Goal: Task Accomplishment & Management: Complete application form

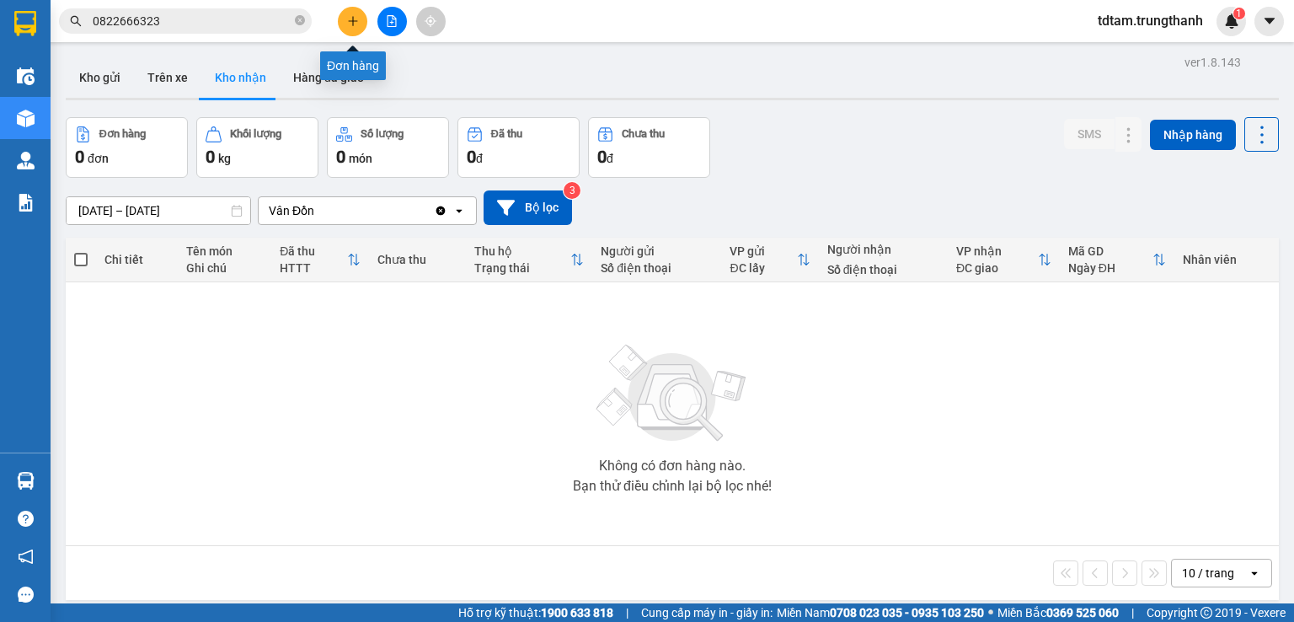
click at [356, 17] on icon "plus" at bounding box center [353, 21] width 12 height 12
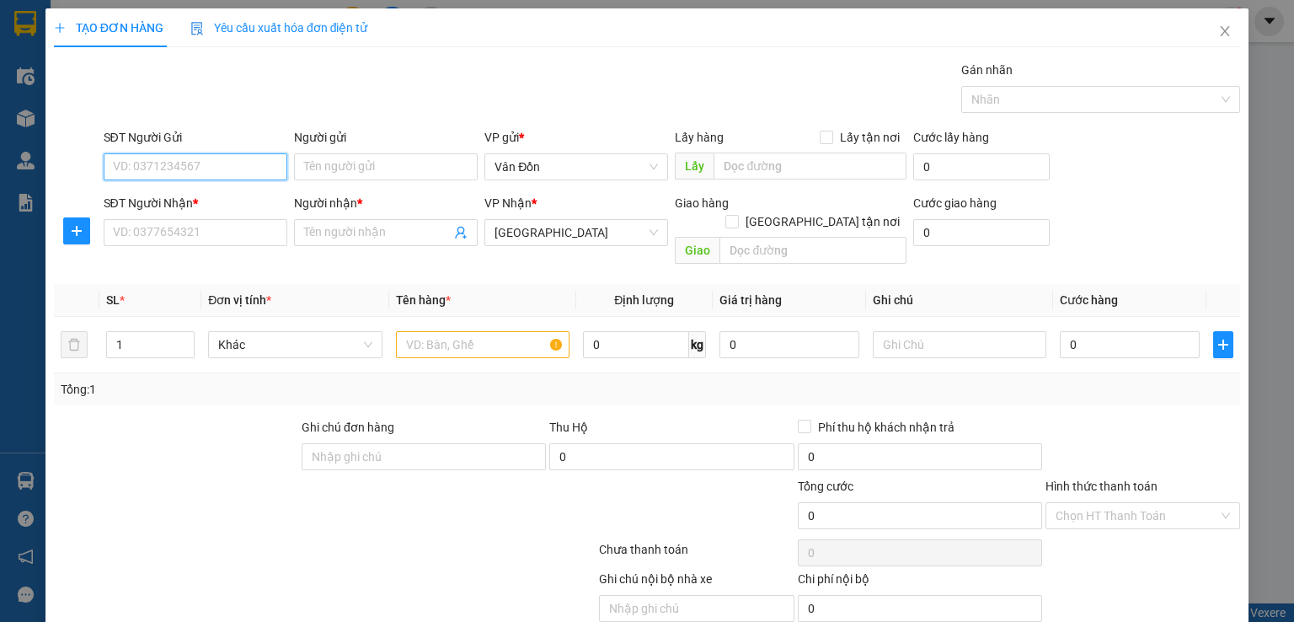
click at [202, 173] on input "SĐT Người Gửi" at bounding box center [196, 166] width 184 height 27
paste input "0704170220"
type input "0704170220"
click at [728, 168] on input "text" at bounding box center [810, 165] width 193 height 27
paste input "Bánh Dung Anh Cẩm Phả"
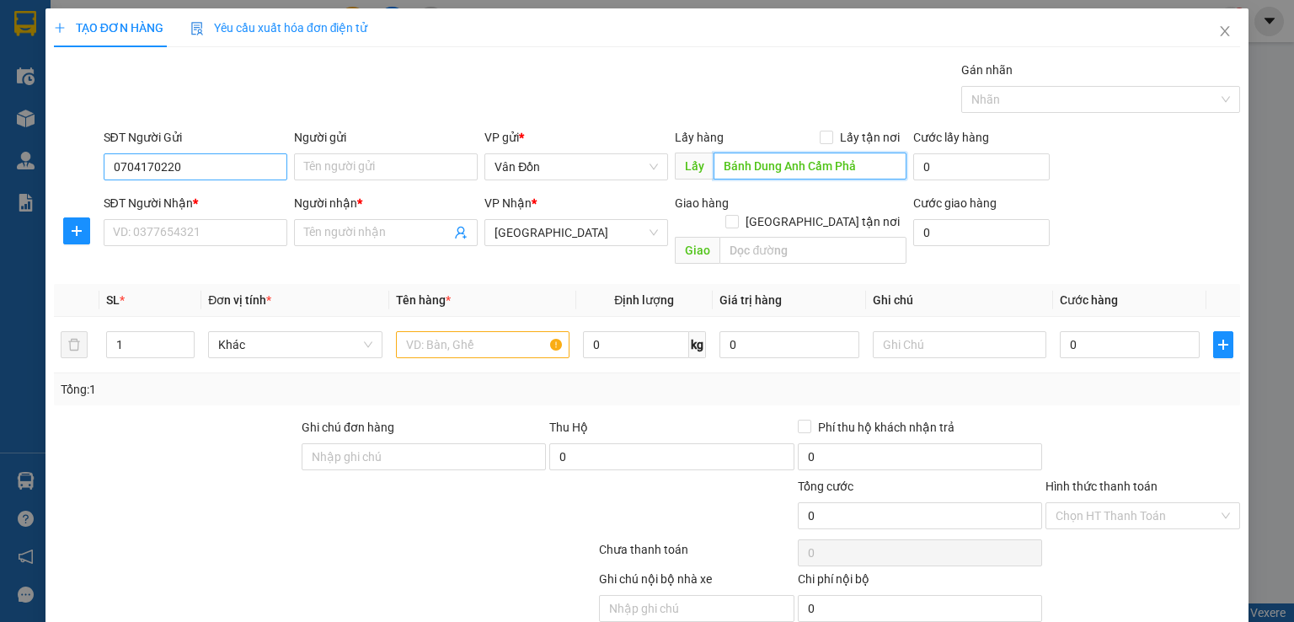
type input "Bánh Dung Anh Cẩm Phả"
click at [219, 168] on input "0704170220" at bounding box center [196, 166] width 184 height 27
click at [391, 163] on input "Người gửi" at bounding box center [386, 166] width 184 height 27
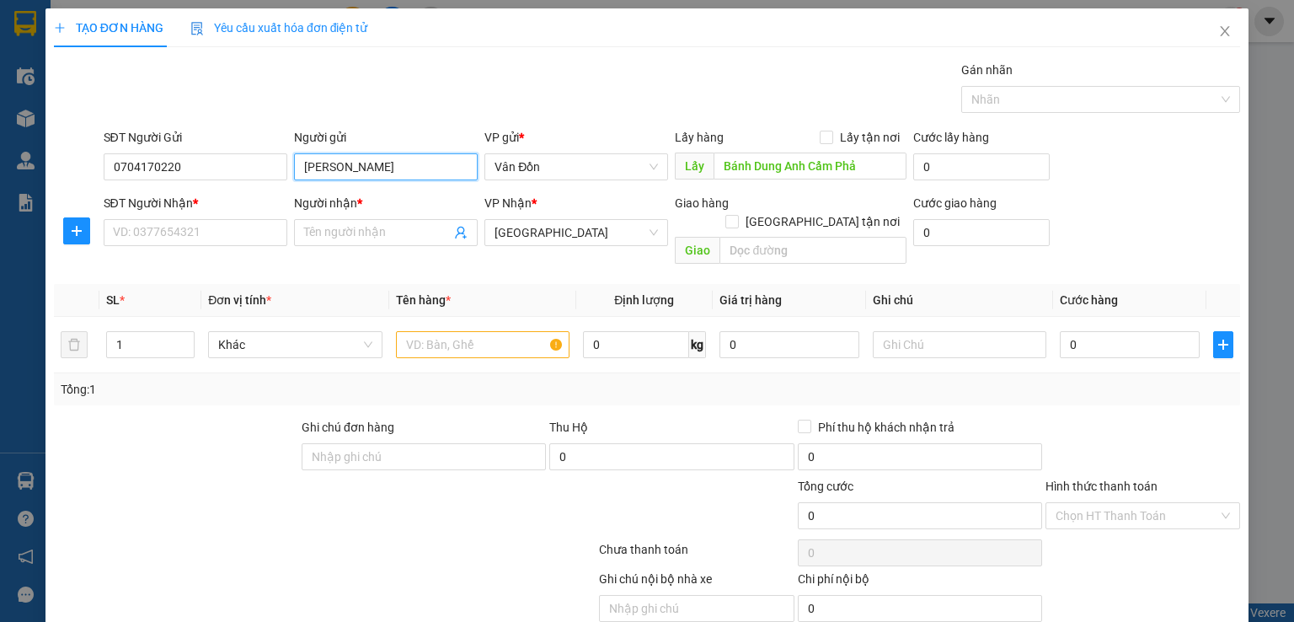
type input "[PERSON_NAME]"
click at [202, 238] on input "SĐT Người Nhận *" at bounding box center [196, 232] width 184 height 27
paste input "0866391150"
type input "0866391150"
click at [377, 230] on input "Người nhận *" at bounding box center [377, 232] width 147 height 19
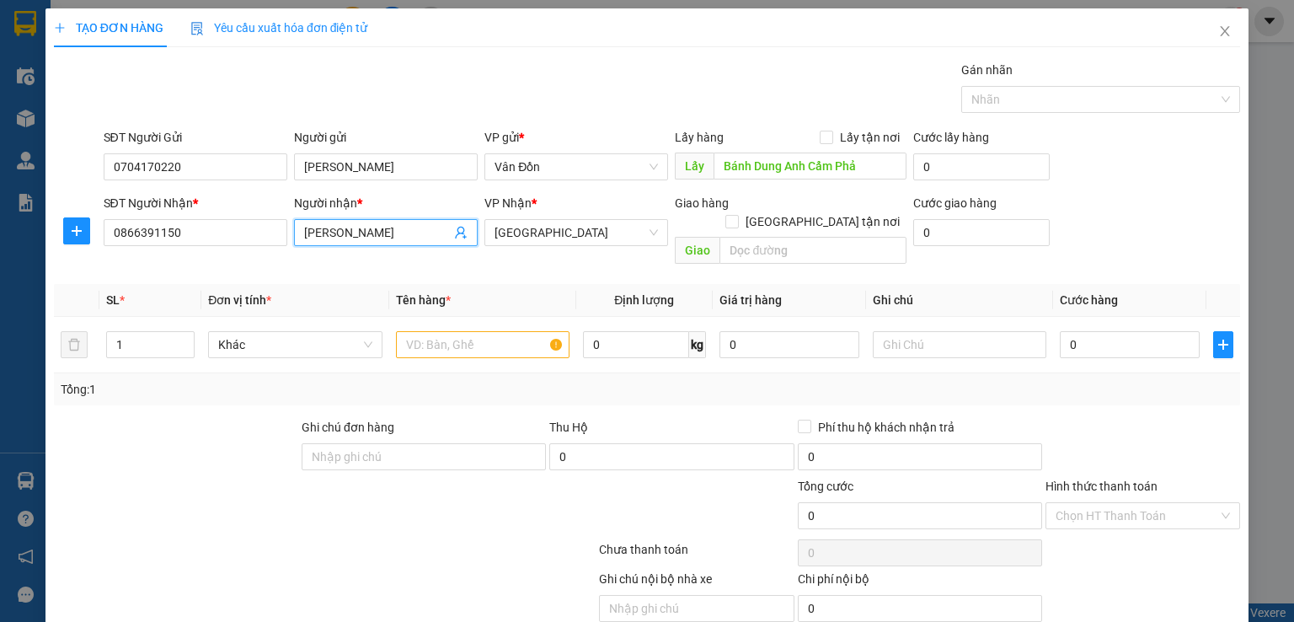
type input "[PERSON_NAME]"
click at [772, 237] on input "text" at bounding box center [812, 250] width 187 height 27
paste input "34 Trung Phụng"
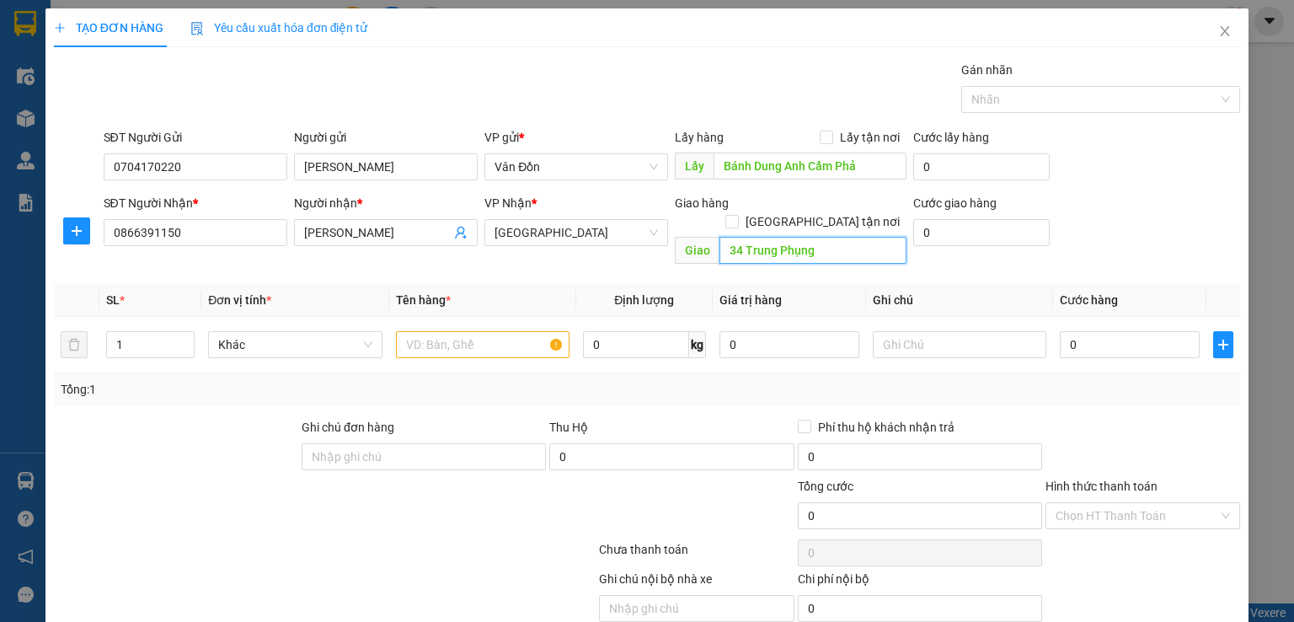
click at [824, 237] on input "34 Trung Phụng" at bounding box center [812, 250] width 187 height 27
type input "34 [GEOGRAPHIC_DATA]"
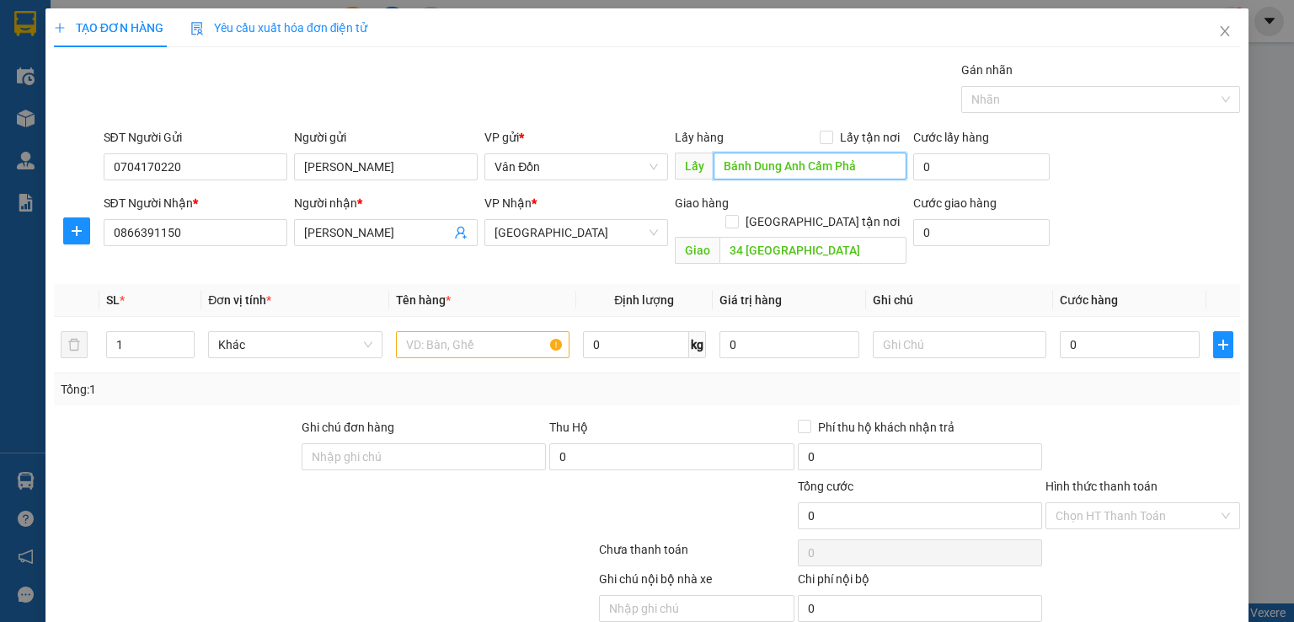
click at [885, 154] on input "Bánh Dung Anh Cẩm Phả" at bounding box center [810, 165] width 193 height 27
click at [876, 152] on input "Bánh Dung Anh Cẩm Phả" at bounding box center [810, 165] width 193 height 27
type input "Bánh Dung Anh Cẩm Phả-VPVĐ"
drag, startPoint x: 826, startPoint y: 136, endPoint x: 841, endPoint y: 152, distance: 22.1
click at [826, 141] on span at bounding box center [826, 137] width 13 height 13
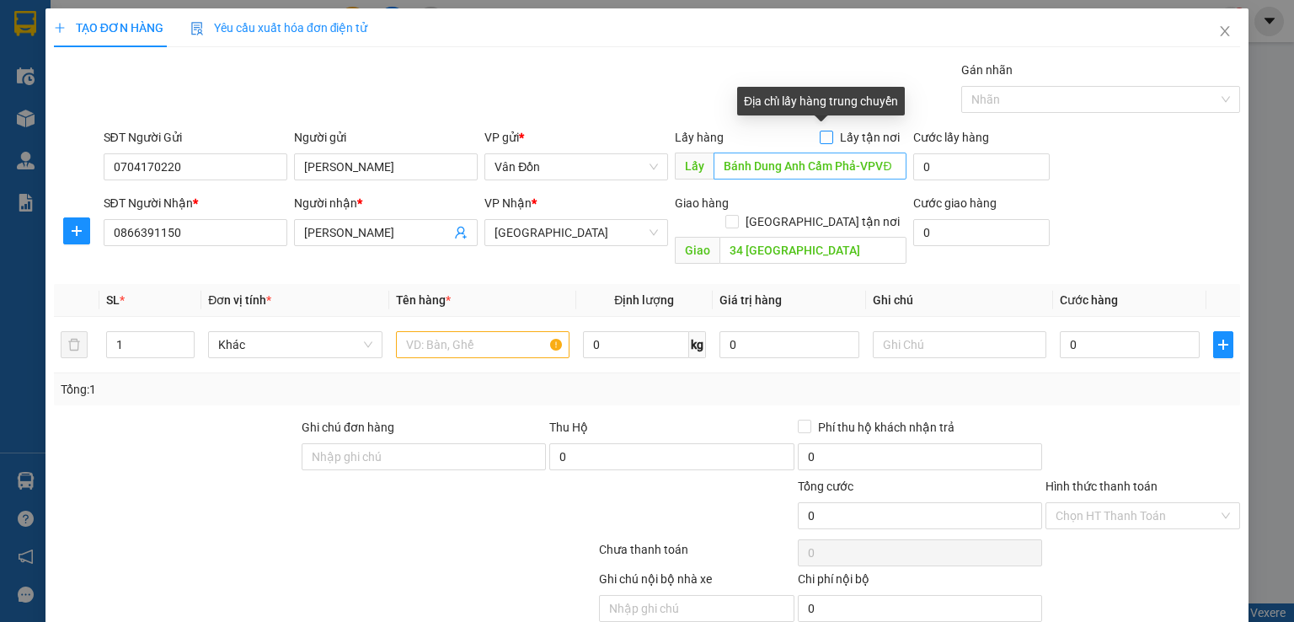
click at [826, 141] on input "Lấy tận nơi" at bounding box center [826, 137] width 12 height 12
checkbox input "true"
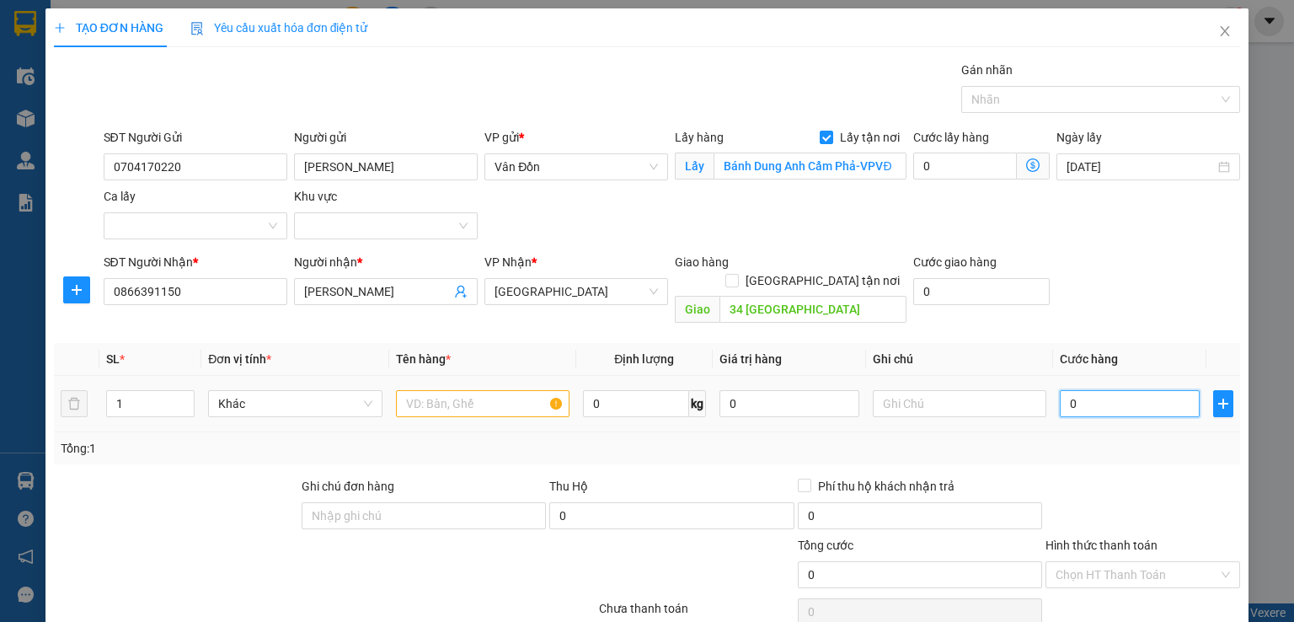
click at [1085, 390] on input "0" at bounding box center [1130, 403] width 140 height 27
type input "1"
type input "10"
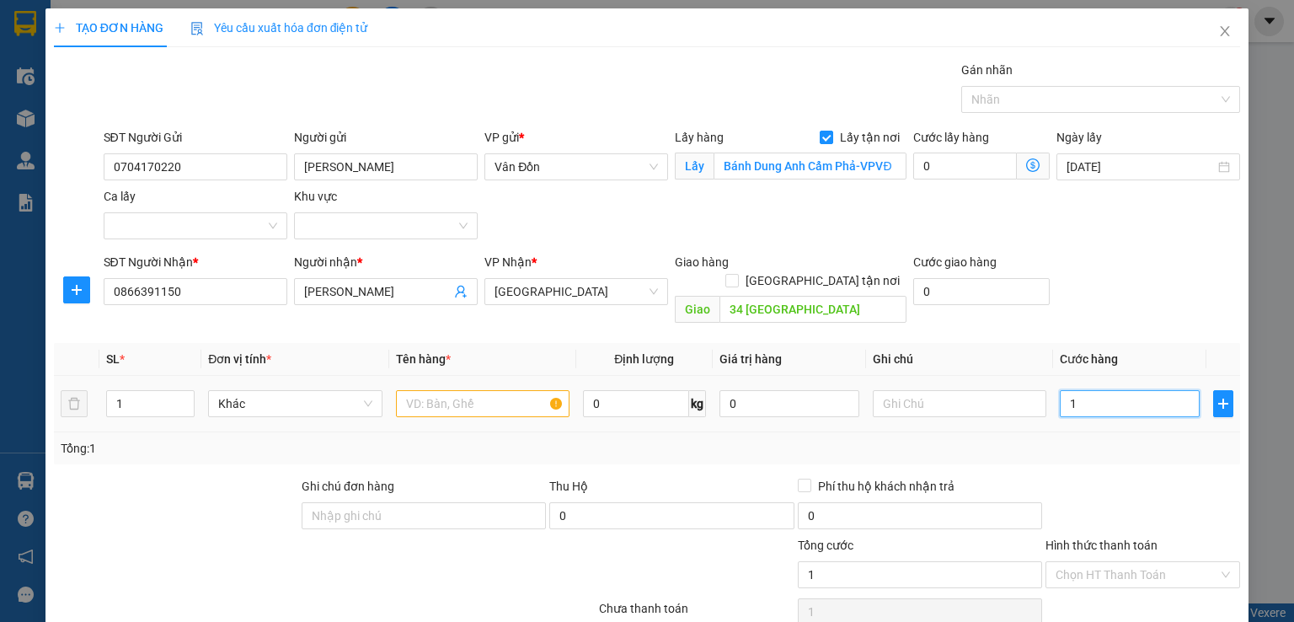
type input "10"
type input "100"
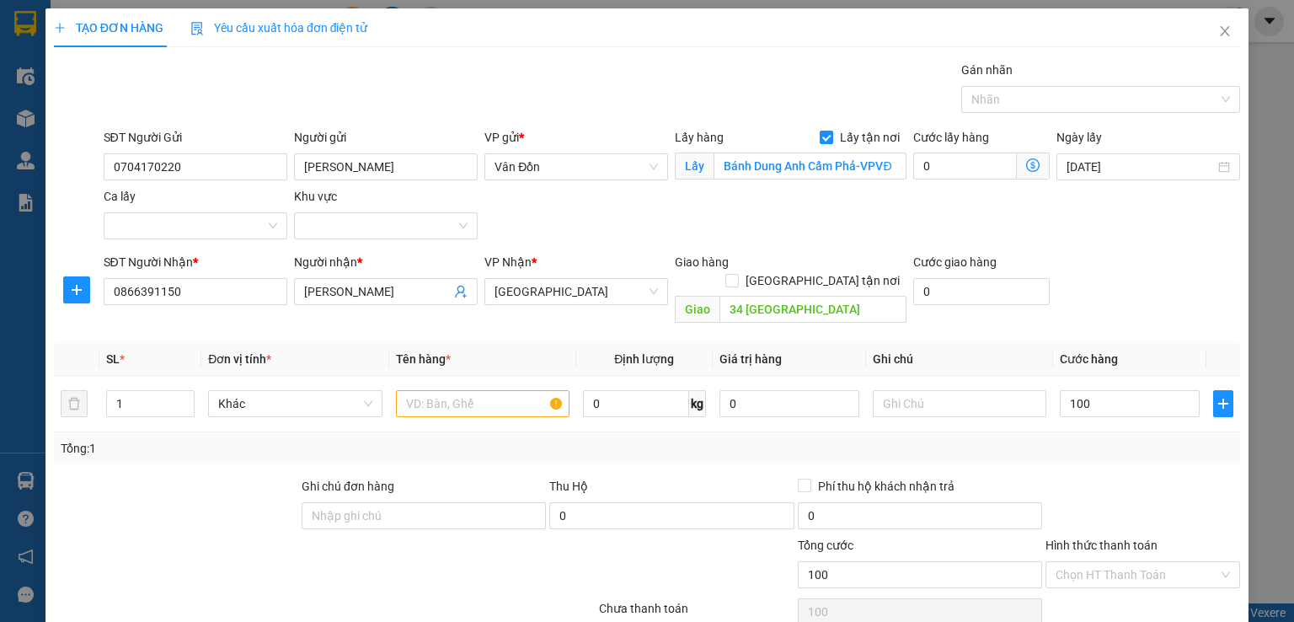
type input "100.000"
click at [1152, 243] on div "SĐT Người Gửi 0704170220 Người gửi [PERSON_NAME] VP gửi * Vân Đồn Lấy hàng Lấy …" at bounding box center [672, 187] width 1144 height 118
click at [408, 390] on input "text" at bounding box center [483, 403] width 174 height 27
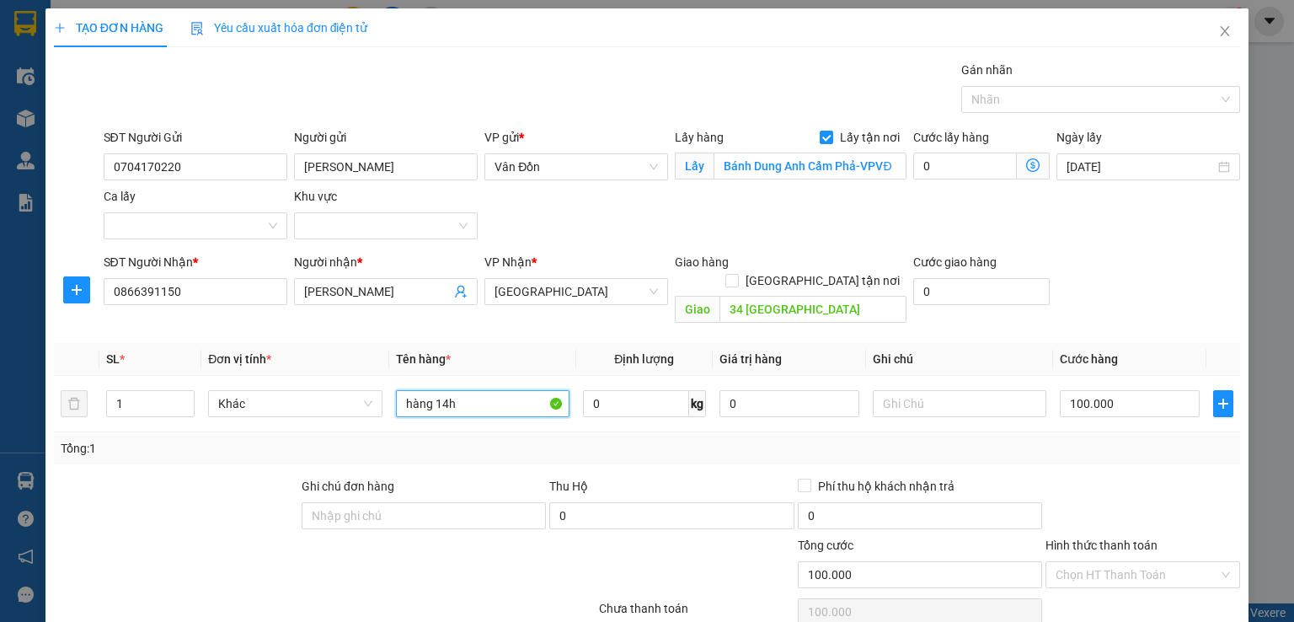
scroll to position [111, 0]
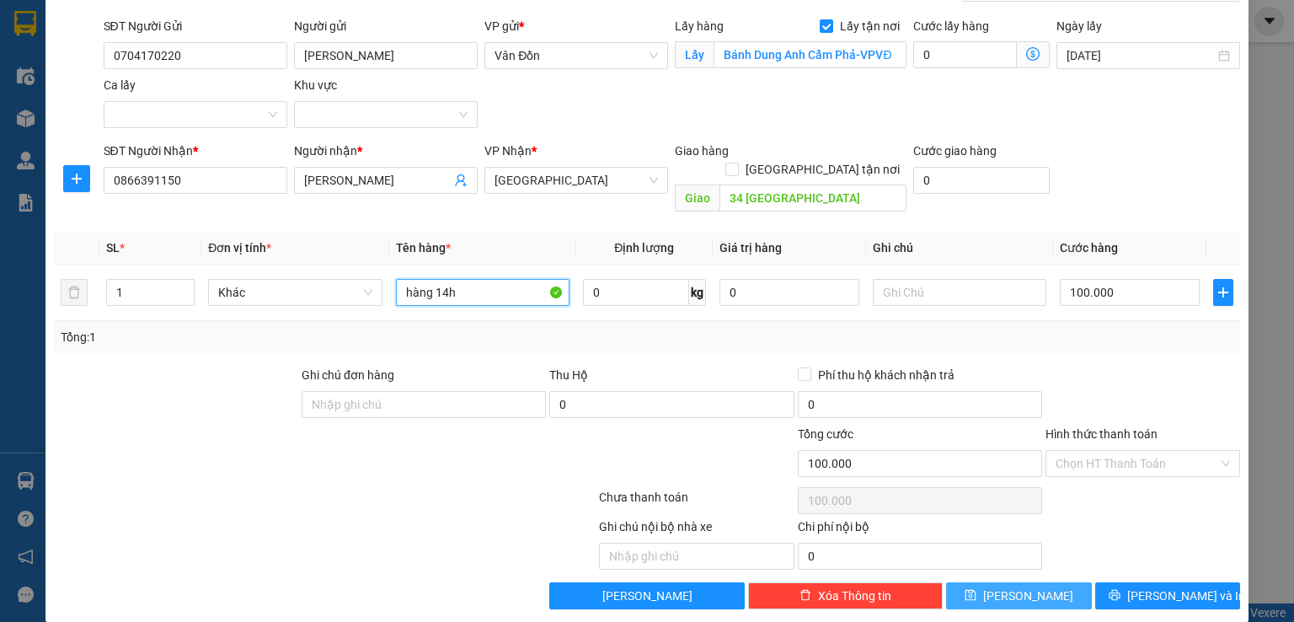
type input "hàng 14h"
click at [1009, 586] on span "[PERSON_NAME]" at bounding box center [1028, 595] width 90 height 19
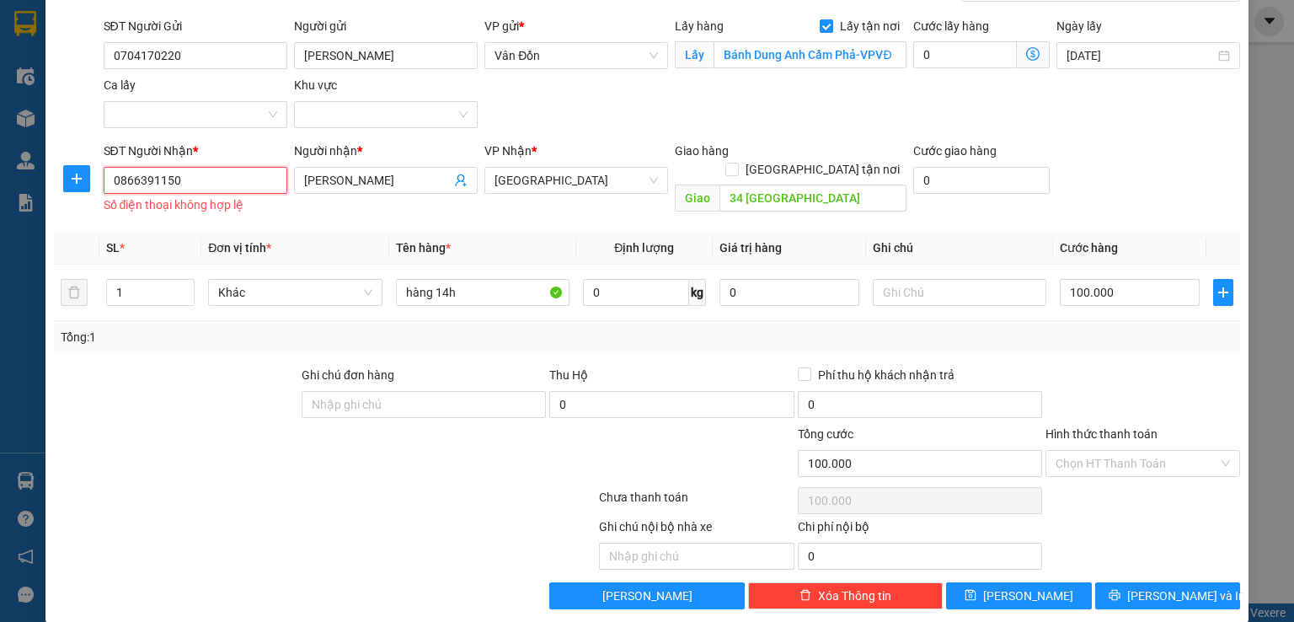
click at [115, 179] on input "0866391150" at bounding box center [196, 180] width 184 height 27
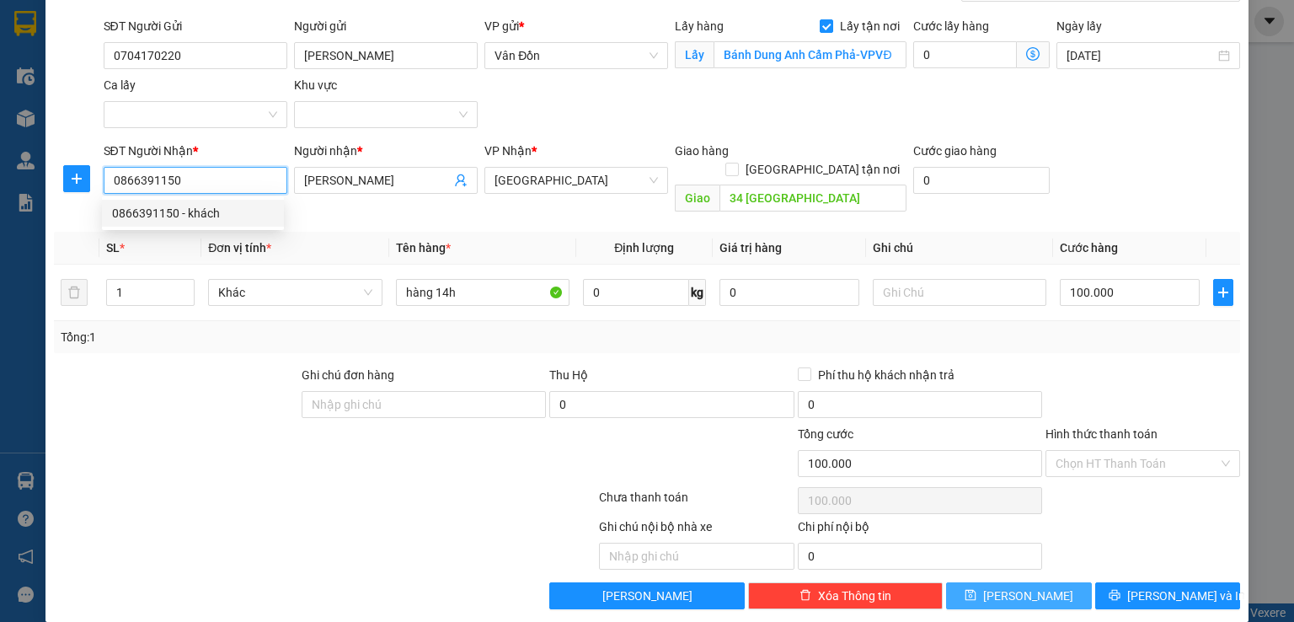
type input "0866391150"
click at [1010, 582] on button "[PERSON_NAME]" at bounding box center [1019, 595] width 146 height 27
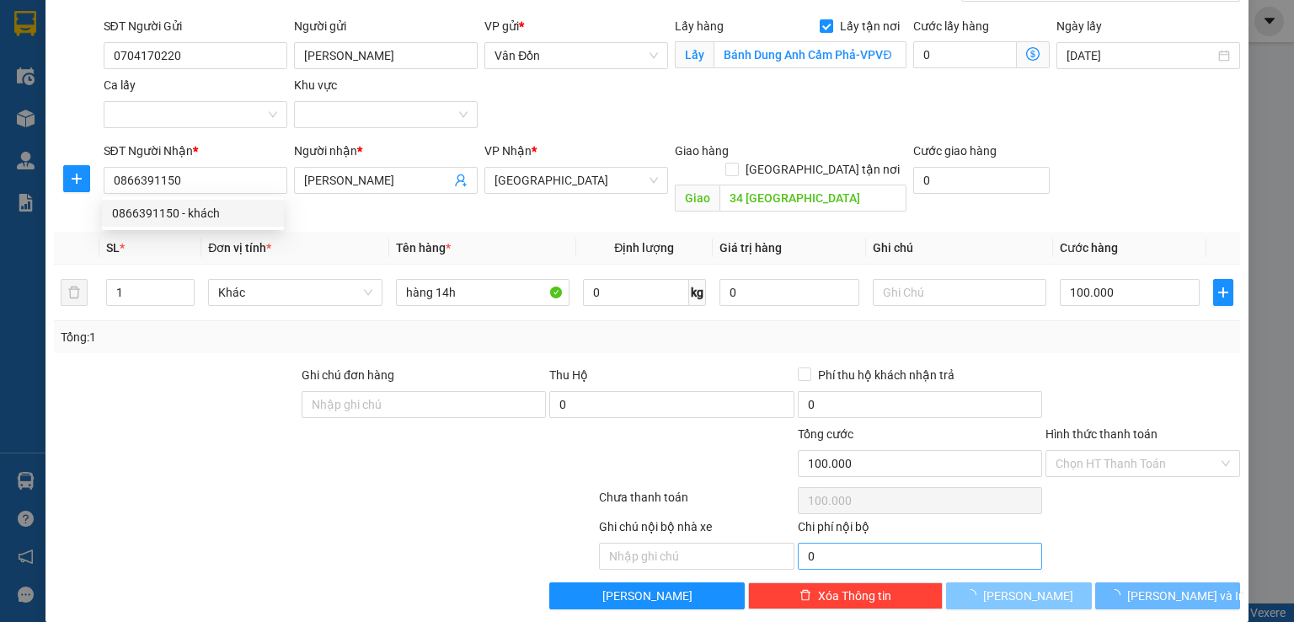
checkbox input "false"
type input "0"
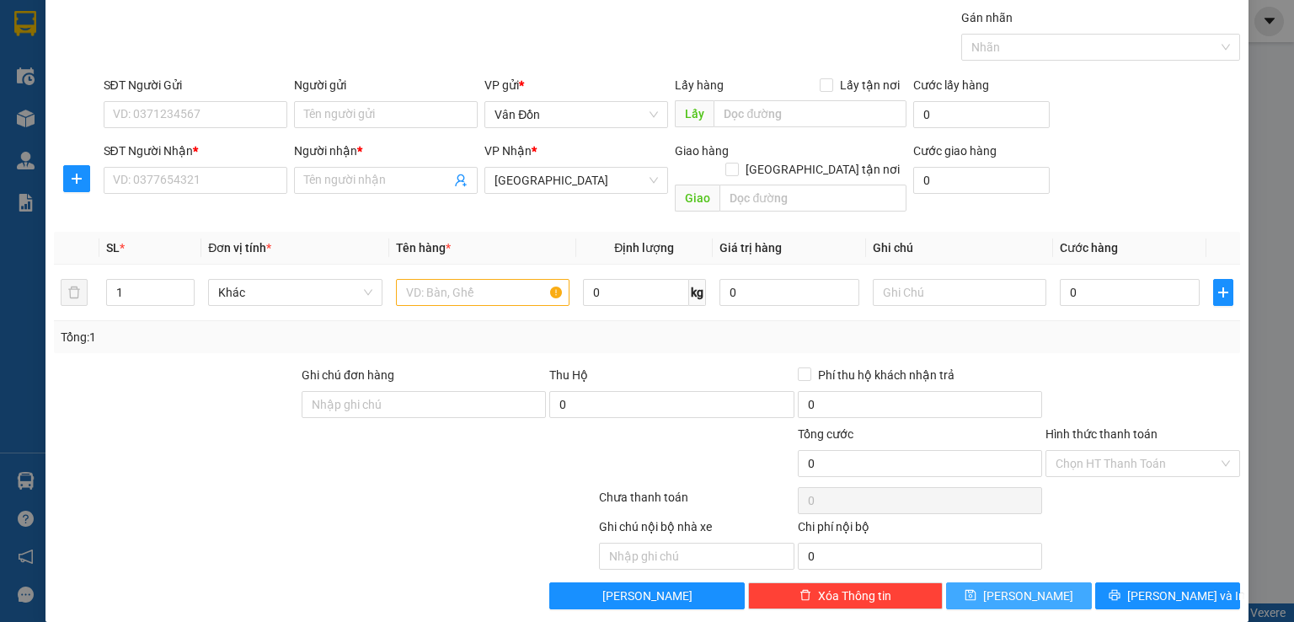
scroll to position [0, 0]
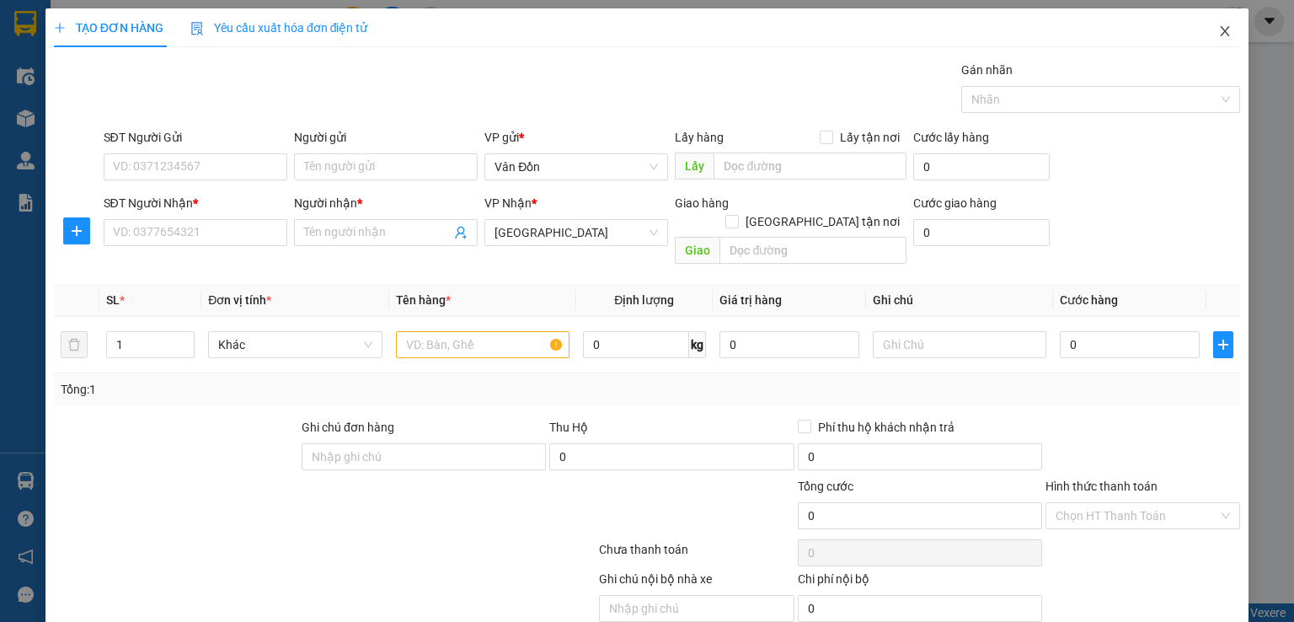
click at [1218, 30] on icon "close" at bounding box center [1224, 30] width 13 height 13
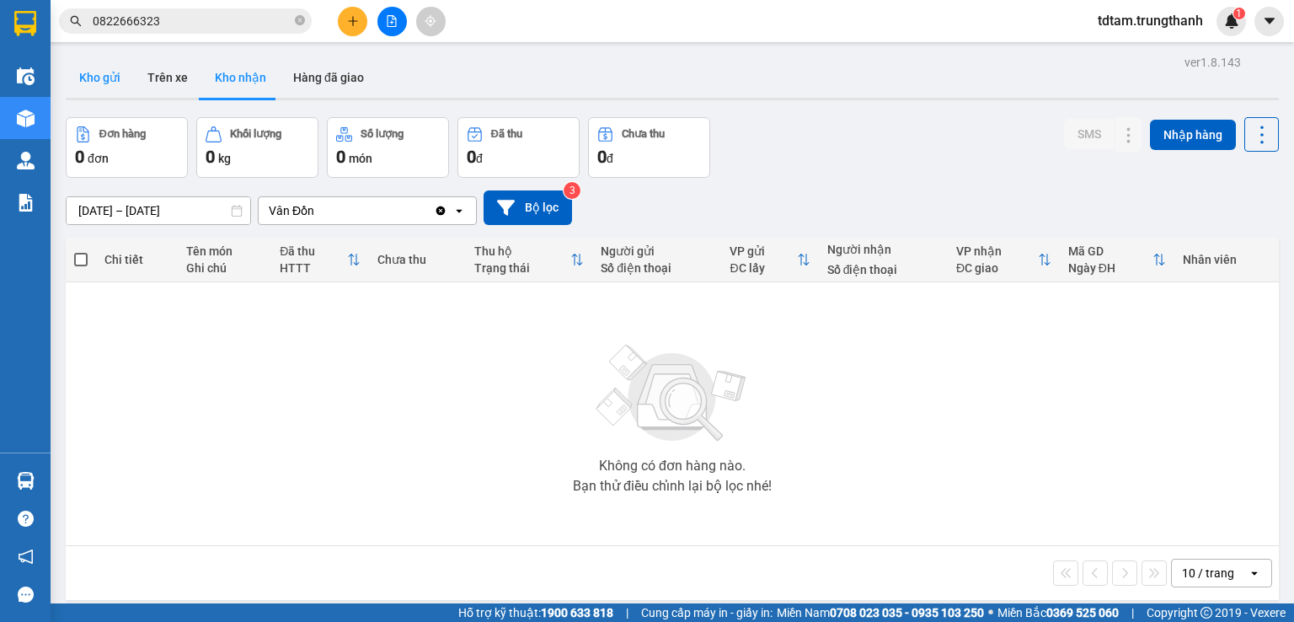
click at [113, 78] on button "Kho gửi" at bounding box center [100, 77] width 68 height 40
